Goal: Task Accomplishment & Management: Manage account settings

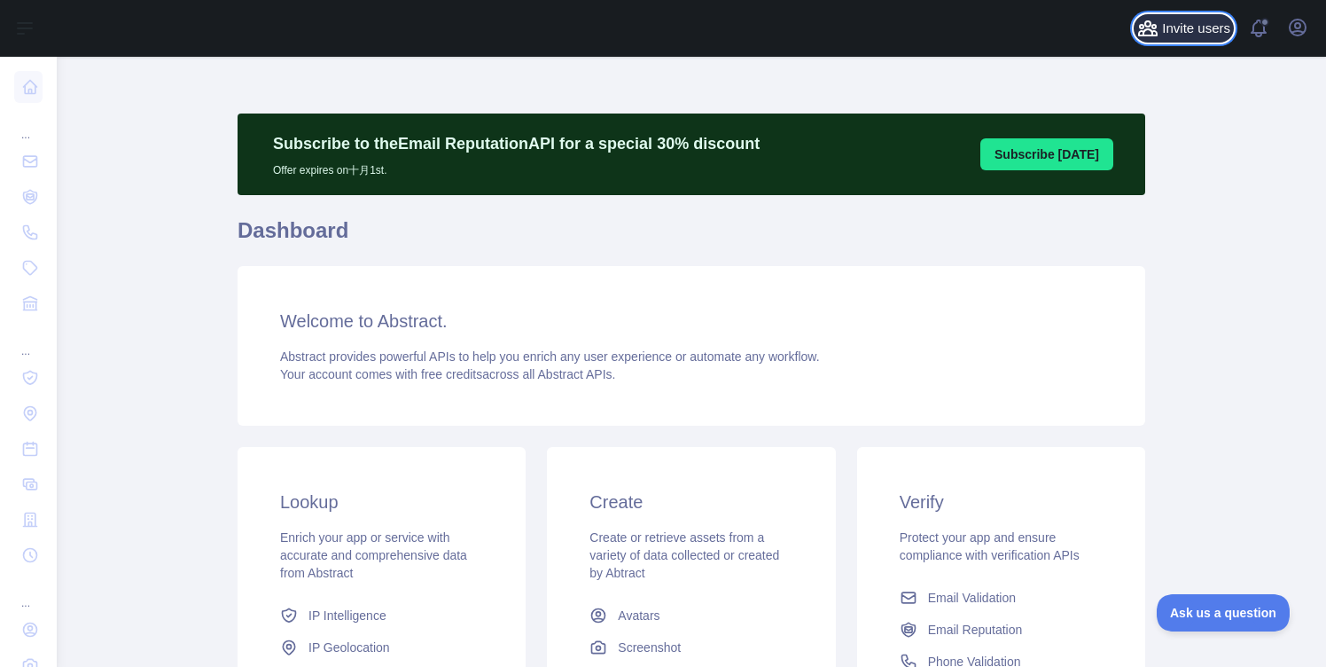
click at [1193, 35] on span "Invite users" at bounding box center [1196, 29] width 68 height 20
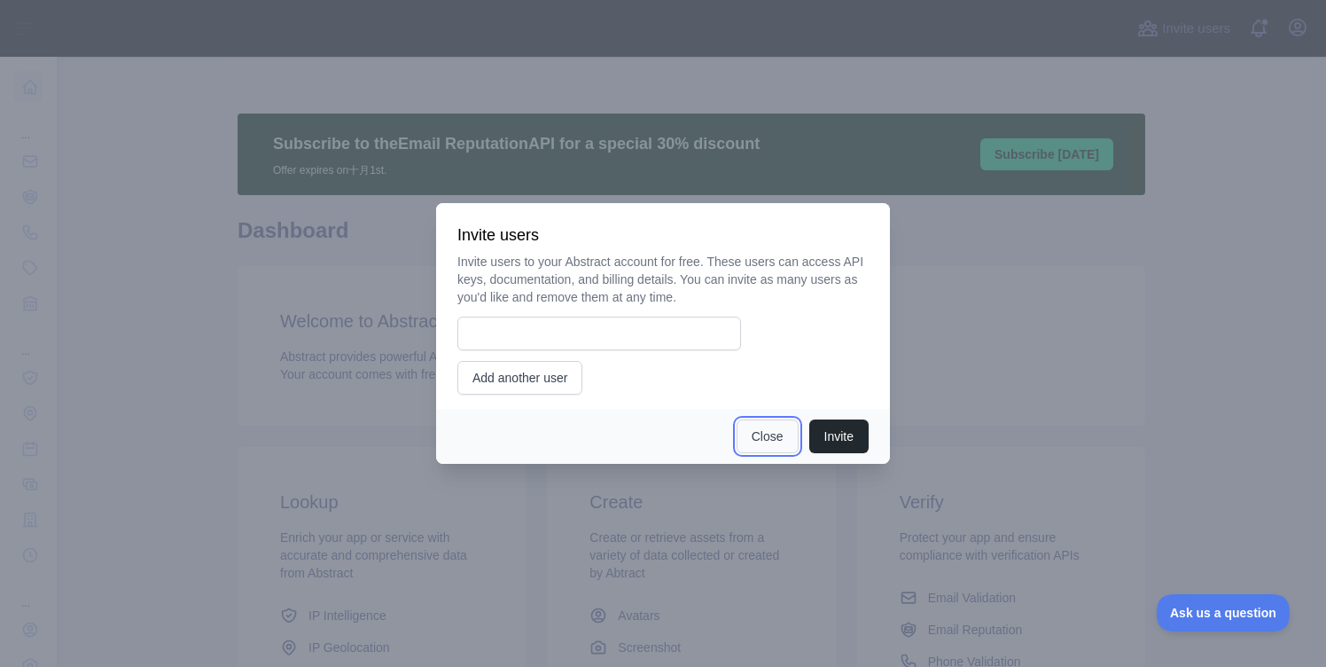
click at [747, 434] on button "Close" at bounding box center [768, 436] width 62 height 34
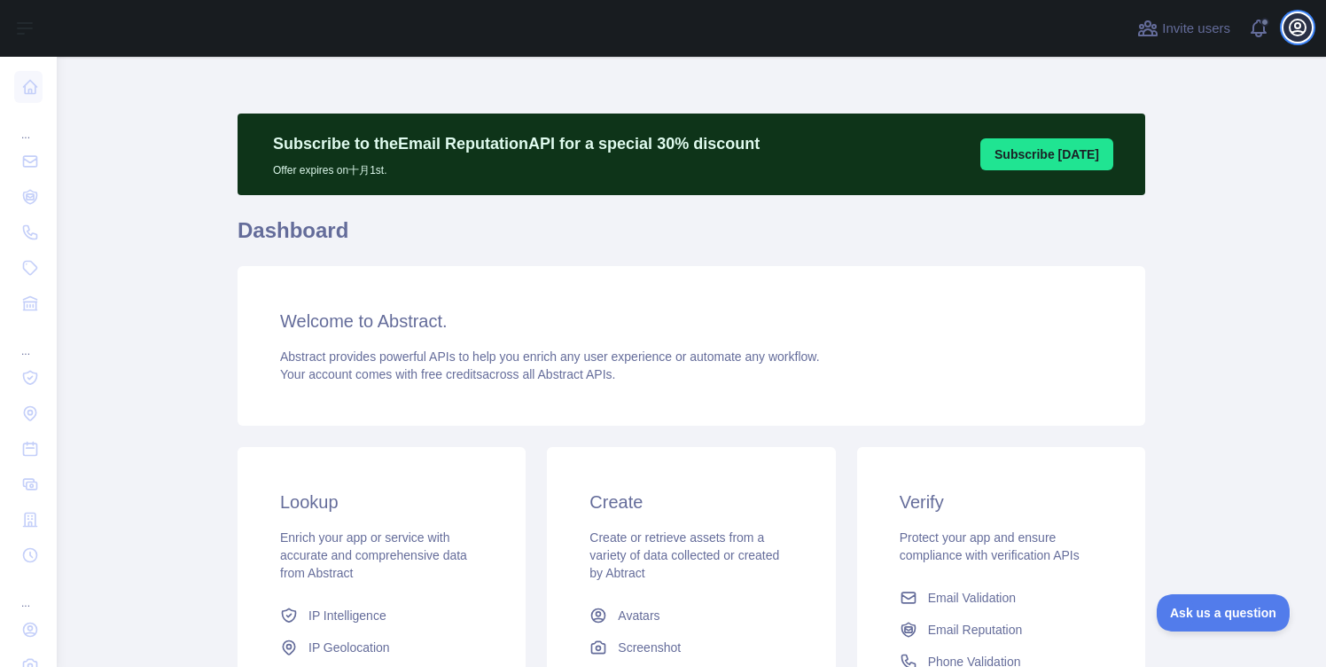
click at [1301, 35] on icon "button" at bounding box center [1298, 28] width 16 height 16
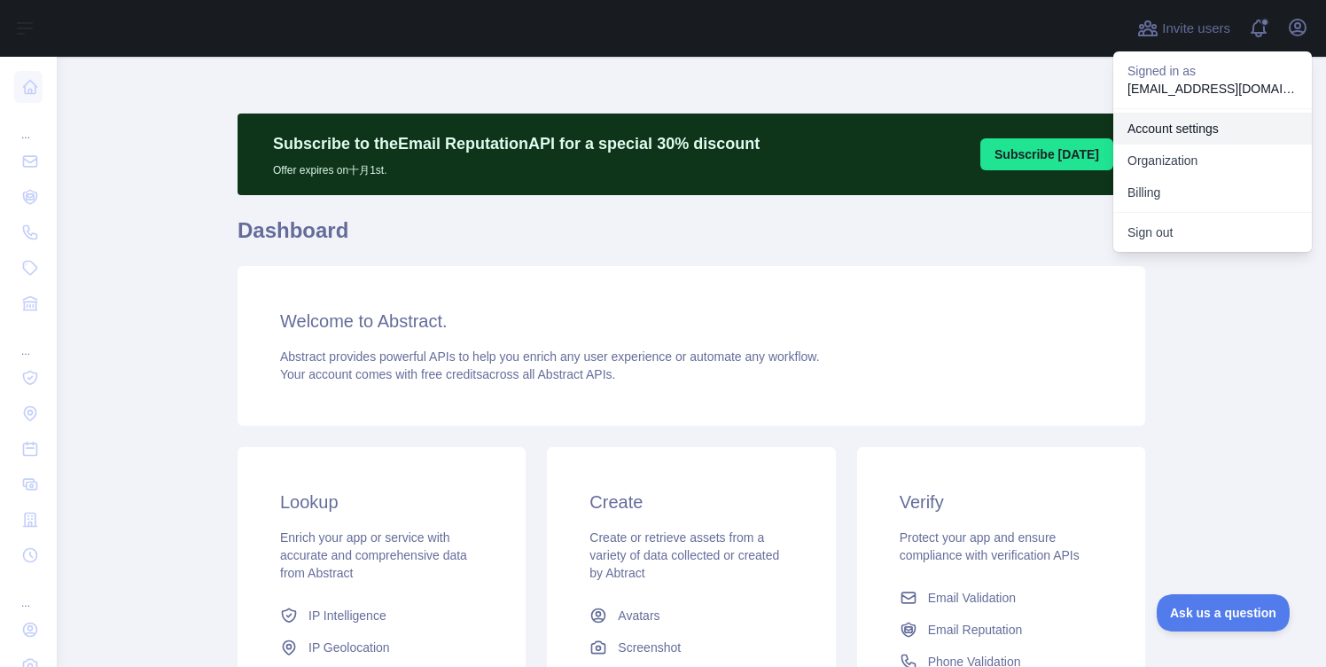
click at [1190, 127] on link "Account settings" at bounding box center [1213, 129] width 199 height 32
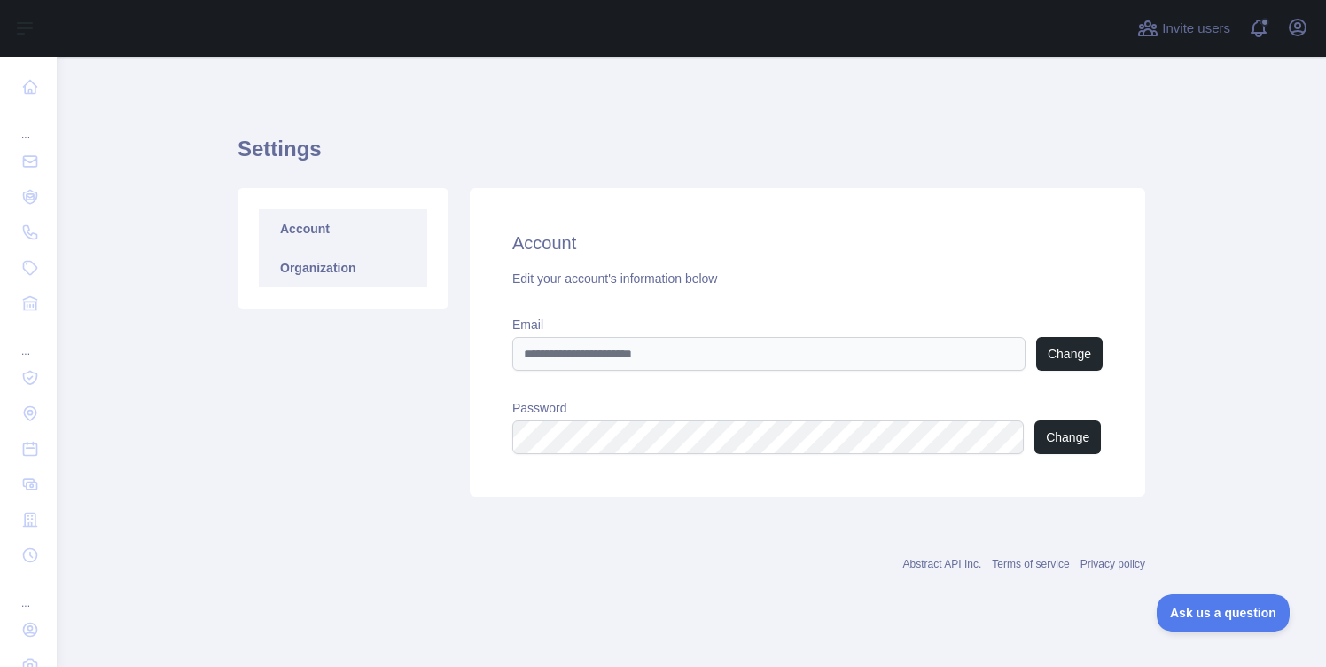
click at [356, 274] on link "Organization" at bounding box center [343, 267] width 168 height 39
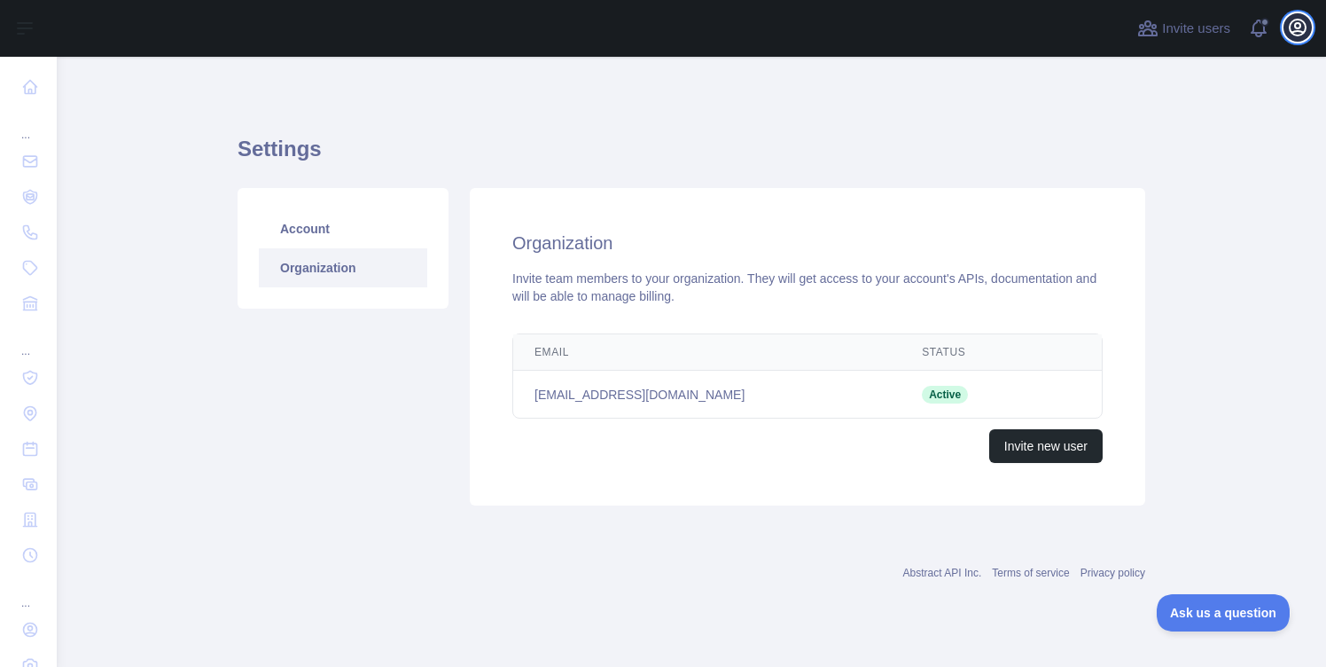
click at [1290, 34] on icon "button" at bounding box center [1297, 27] width 21 height 21
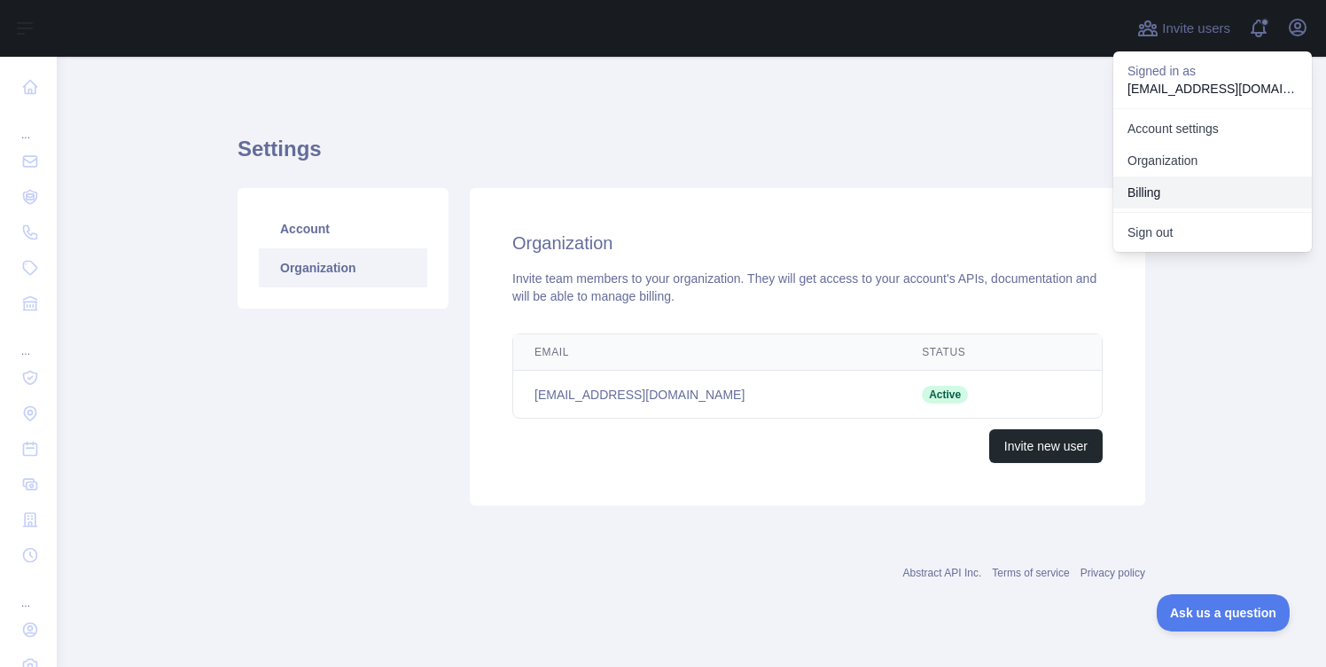
click at [1139, 186] on button "Billing" at bounding box center [1213, 192] width 199 height 32
